Goal: Transaction & Acquisition: Purchase product/service

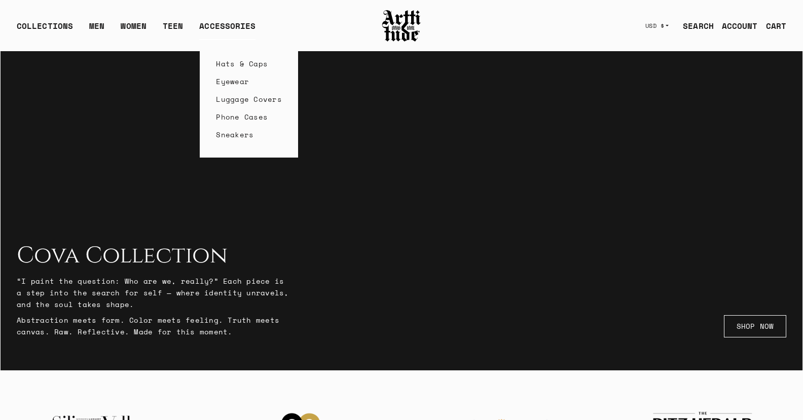
click at [225, 81] on link "Eyewear" at bounding box center [249, 82] width 66 height 18
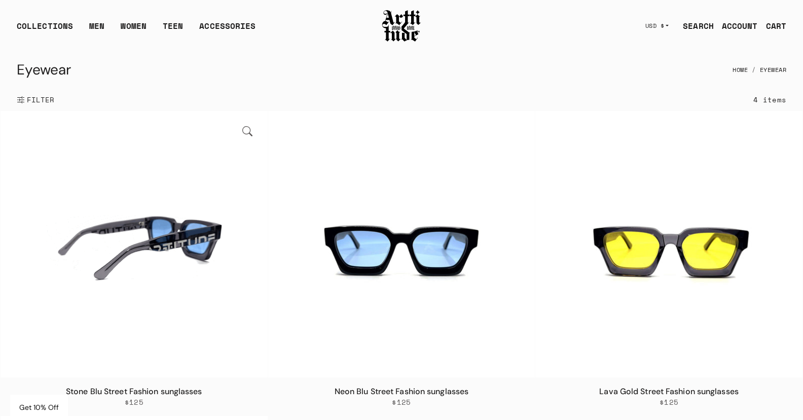
click at [211, 251] on img at bounding box center [134, 244] width 267 height 267
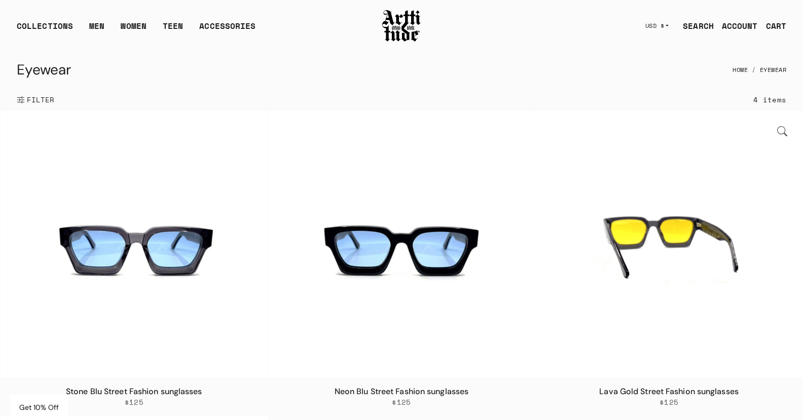
click at [643, 237] on img at bounding box center [669, 244] width 267 height 267
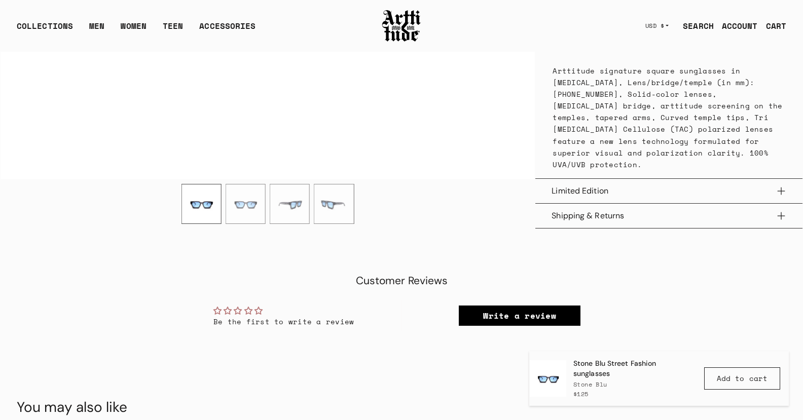
scroll to position [457, 0]
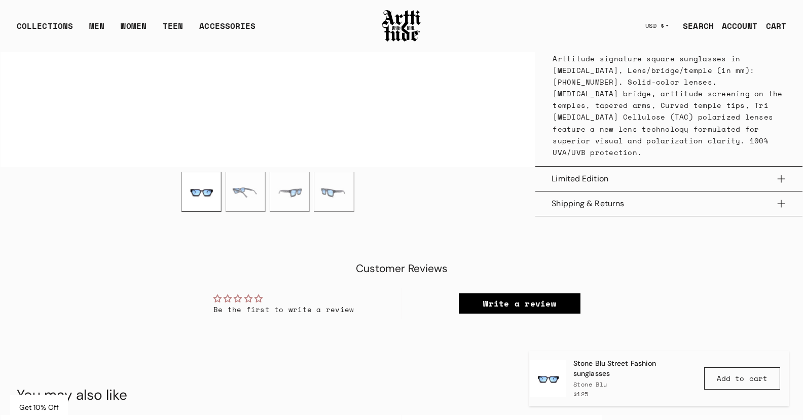
click at [332, 196] on img "4 / 4" at bounding box center [333, 191] width 39 height 39
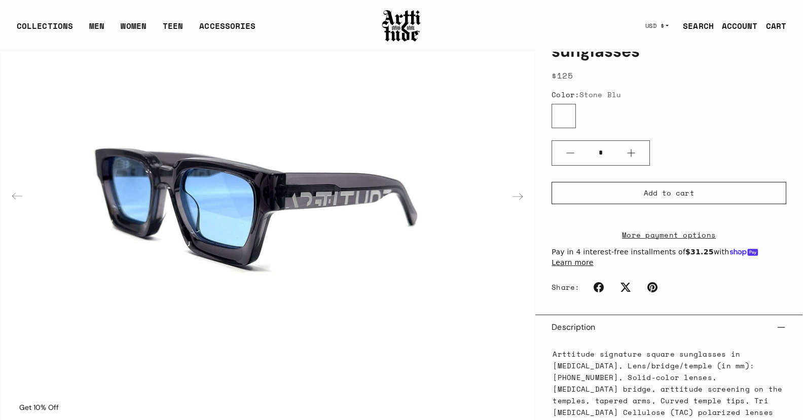
scroll to position [149, 0]
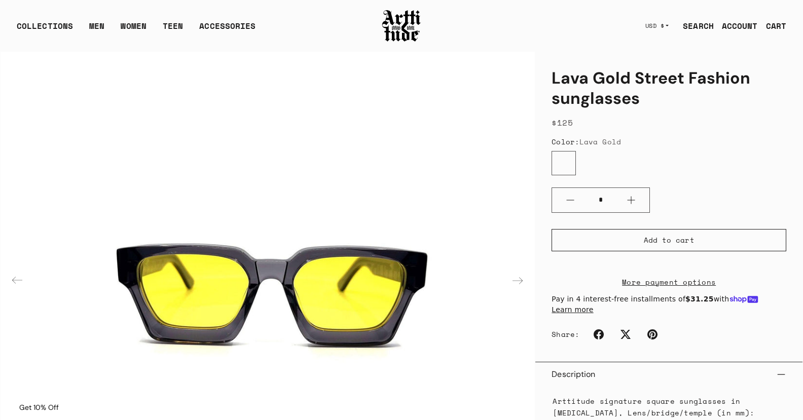
scroll to position [82, 0]
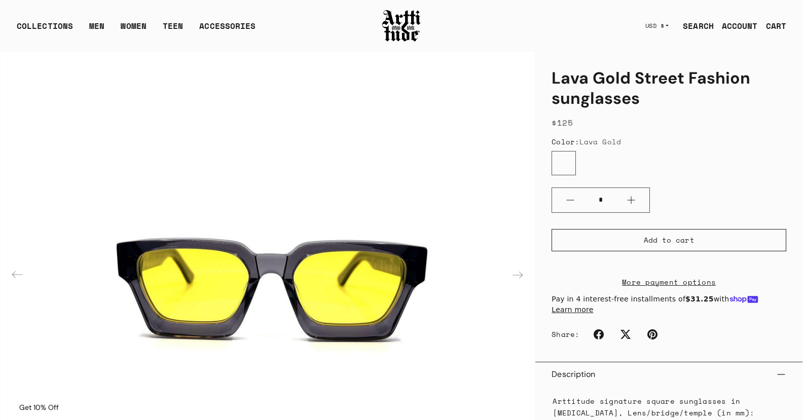
click at [518, 274] on div "Next slide" at bounding box center [518, 275] width 24 height 24
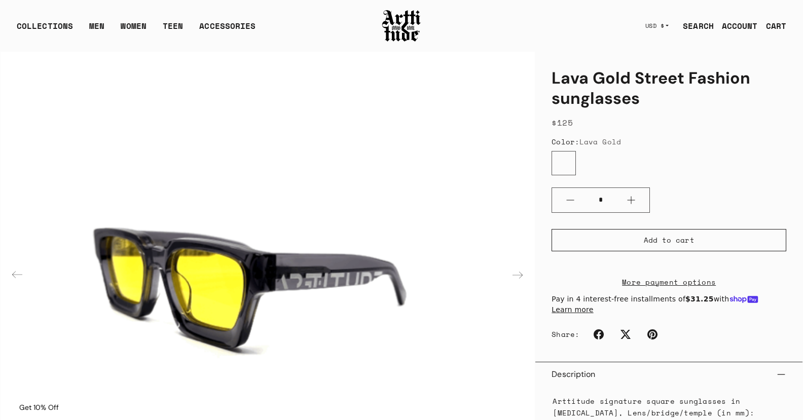
click at [518, 274] on div "Next slide" at bounding box center [518, 275] width 24 height 24
